Goal: Task Accomplishment & Management: Use online tool/utility

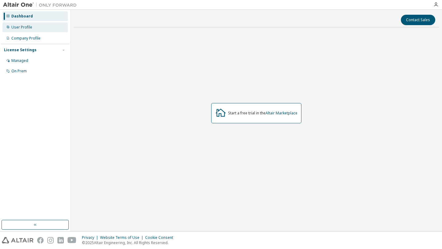
click at [32, 31] on div "User Profile" at bounding box center [34, 27] width 65 height 10
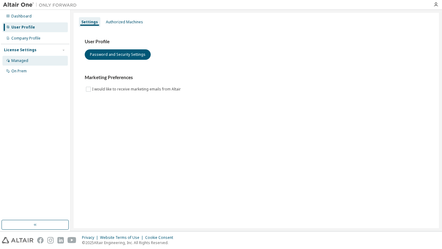
click at [35, 58] on div "Managed" at bounding box center [34, 61] width 65 height 10
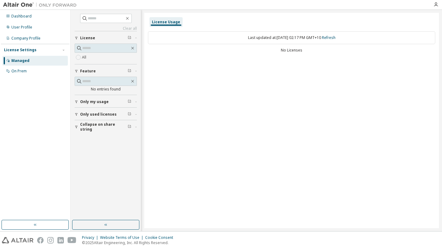
click at [104, 116] on span "Only used licenses" at bounding box center [98, 114] width 37 height 5
click at [38, 71] on div "On Prem" at bounding box center [34, 71] width 65 height 10
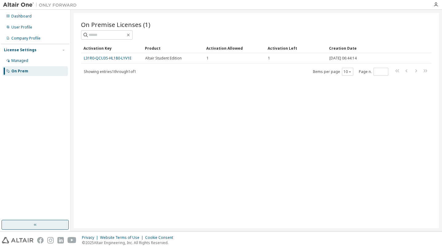
click at [40, 227] on button "button" at bounding box center [35, 225] width 67 height 10
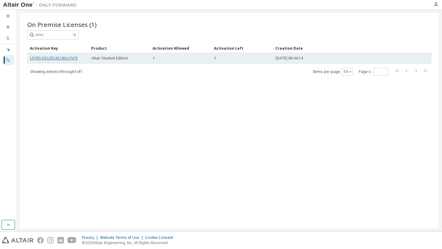
click at [57, 58] on link "L31R0-QCU3S-HL180-LYV1E" at bounding box center [54, 58] width 48 height 5
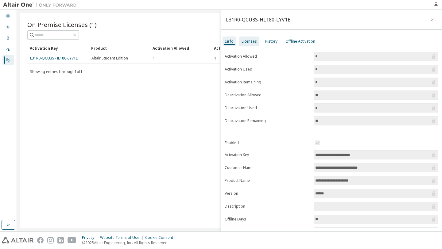
click at [249, 43] on div "Licenses" at bounding box center [249, 41] width 15 height 5
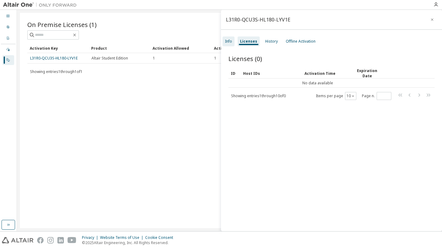
click at [230, 41] on div "Info" at bounding box center [228, 41] width 7 height 5
